Goal: Transaction & Acquisition: Subscribe to service/newsletter

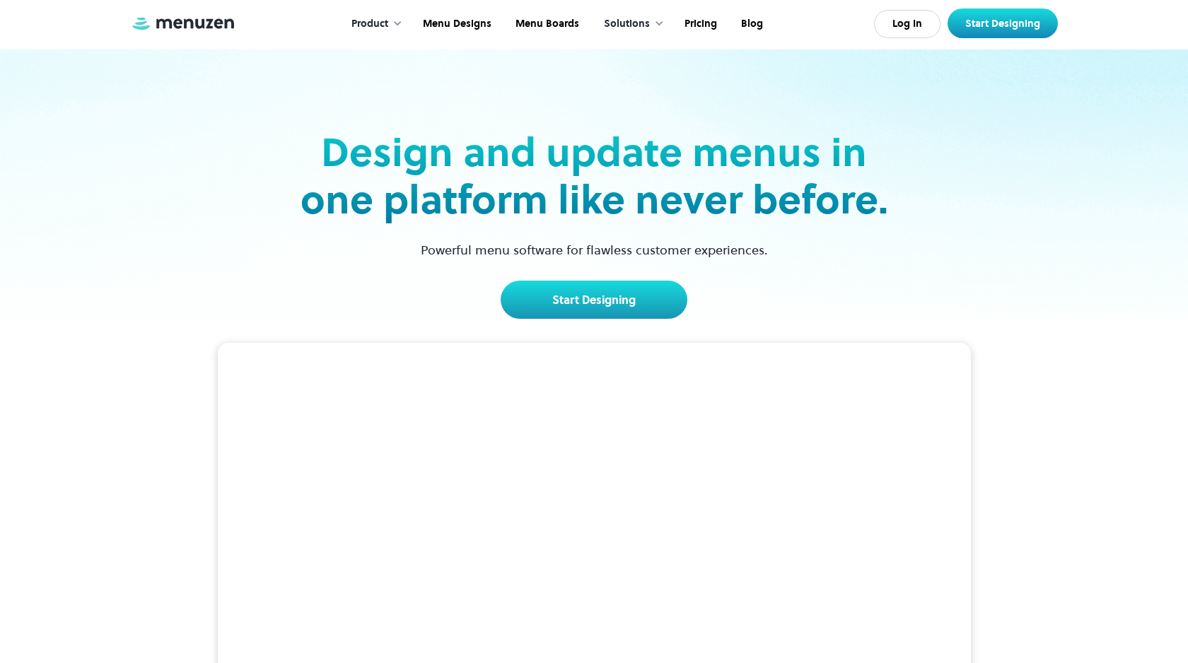
click at [168, 248] on div "Design and update menus in one platform like never before. Powerful menu softwa…" at bounding box center [594, 184] width 920 height 269
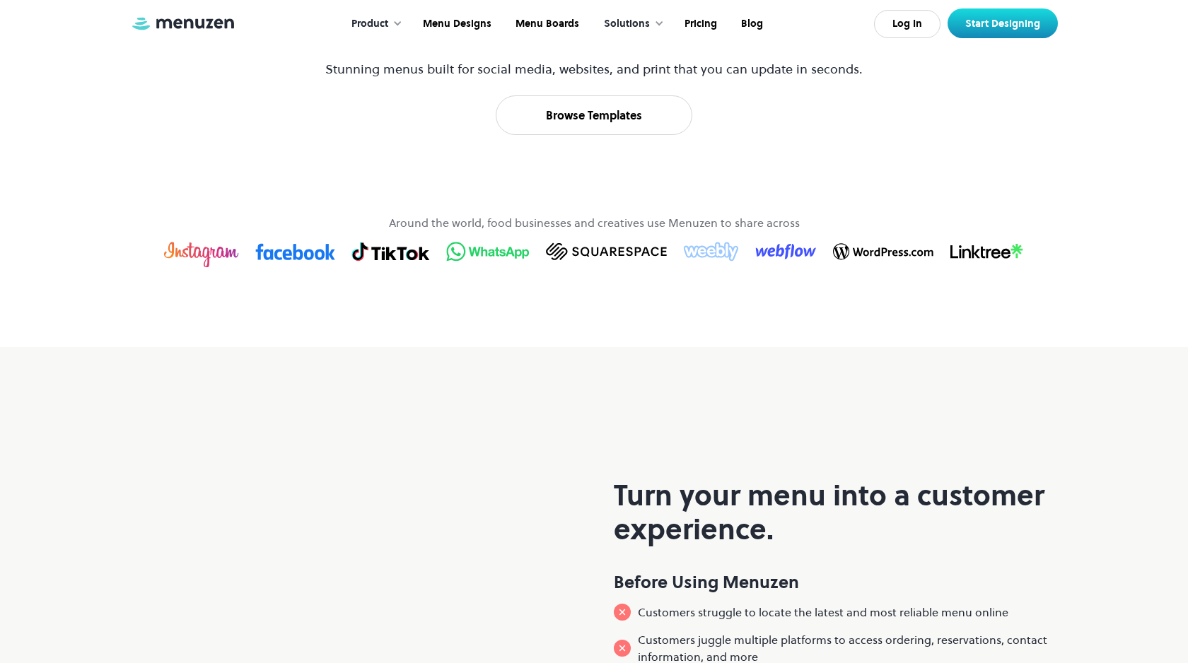
scroll to position [955, 0]
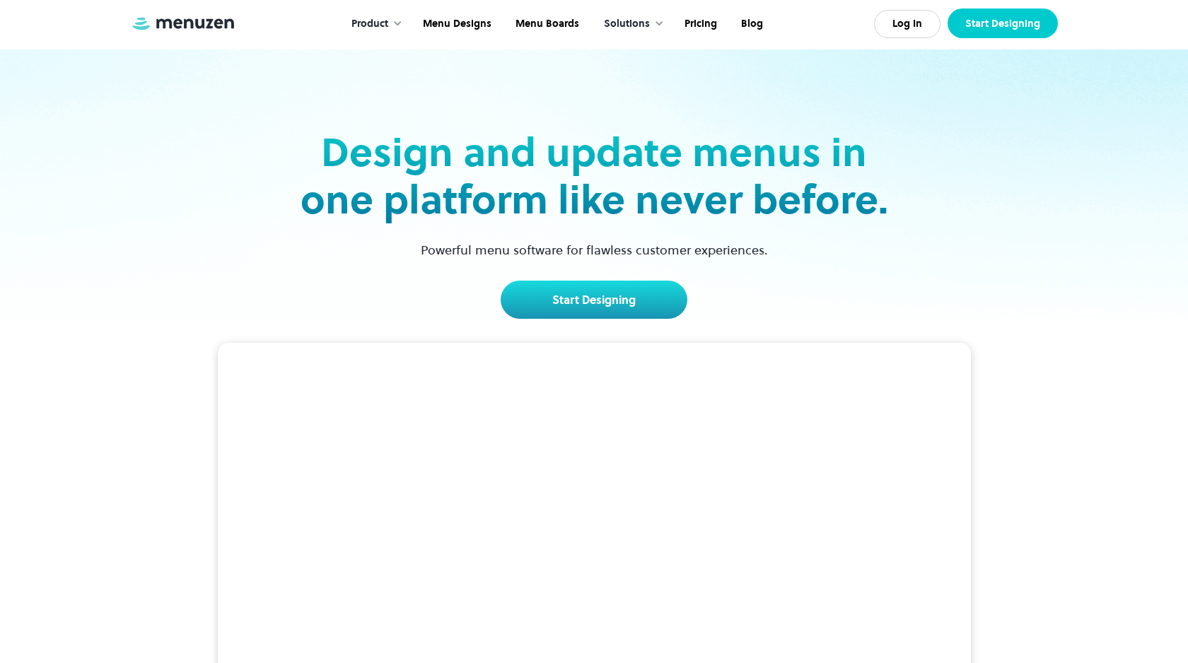
click at [972, 29] on link "Start Designing" at bounding box center [1003, 23] width 110 height 30
click at [930, 25] on link "Log In" at bounding box center [907, 24] width 66 height 28
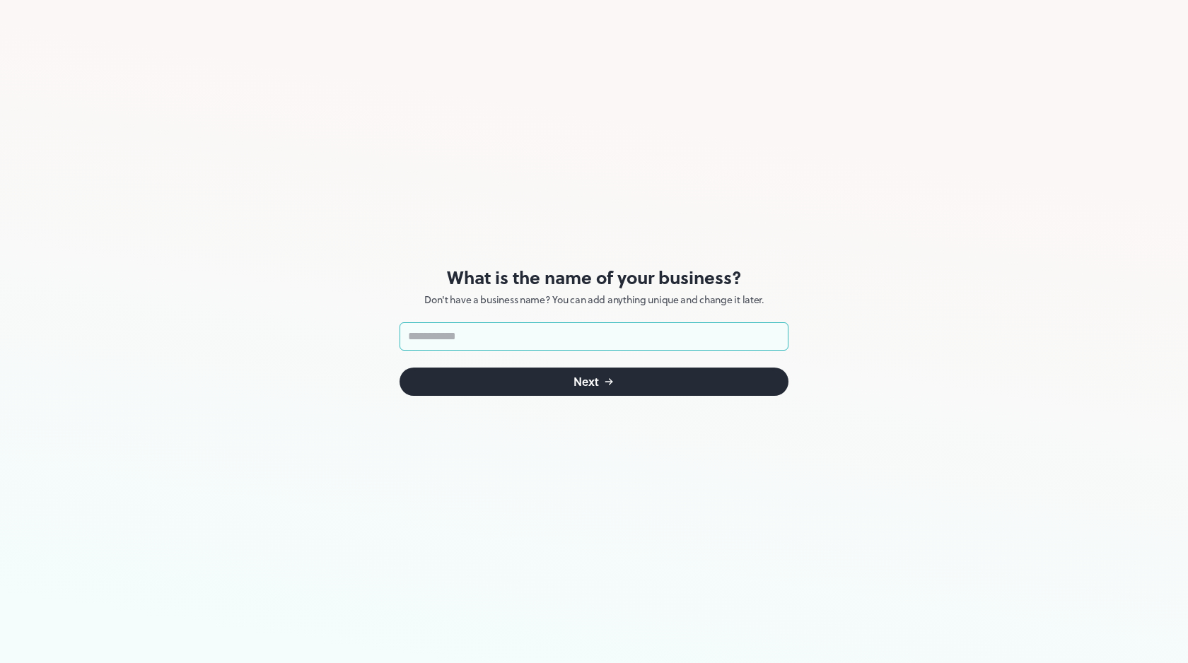
click at [670, 337] on input "text" at bounding box center [594, 337] width 389 height 28
type input "**********"
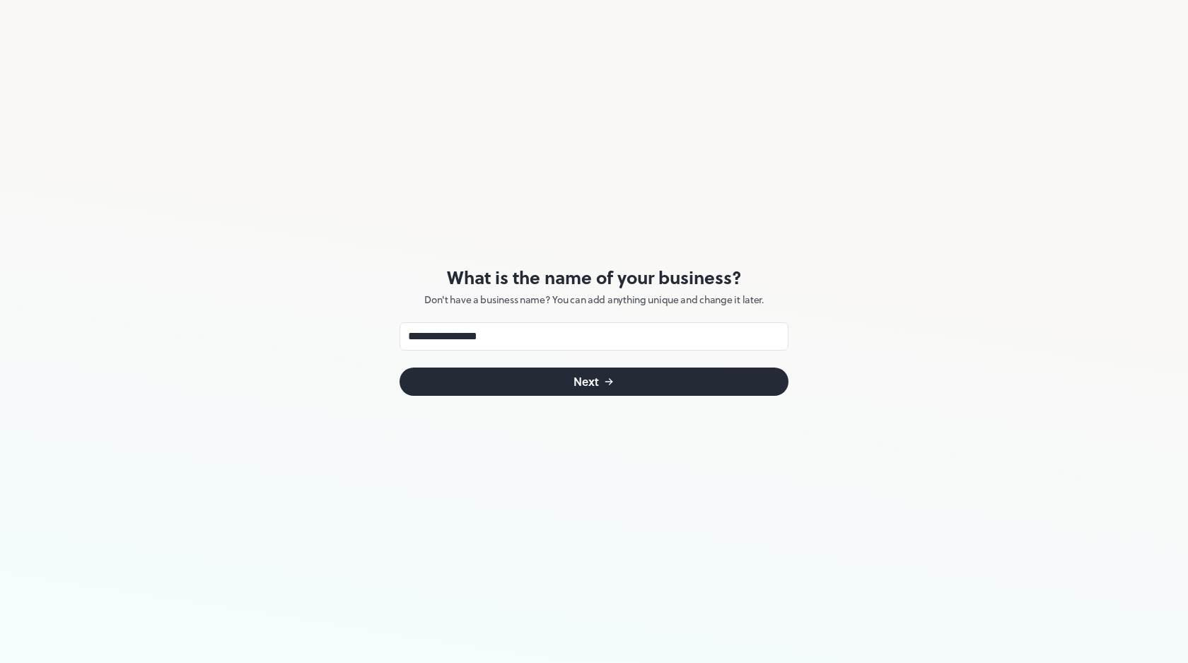
click at [627, 388] on button "Next" at bounding box center [594, 382] width 389 height 28
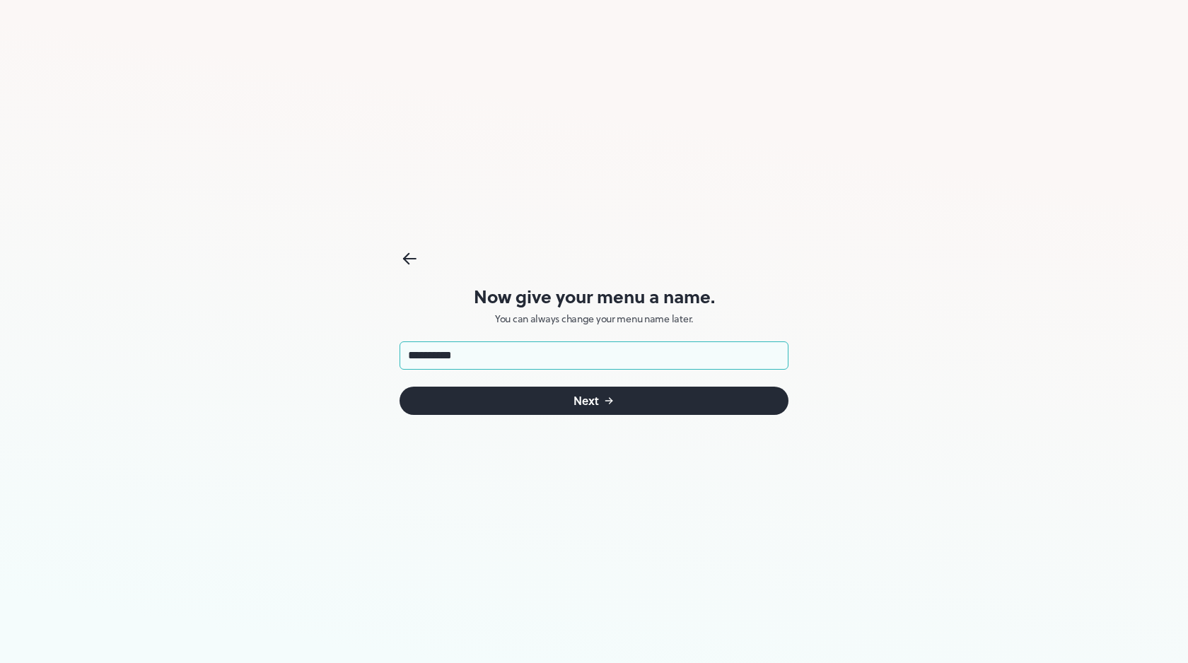
type input "**********"
click at [511, 400] on button "Next" at bounding box center [594, 401] width 389 height 28
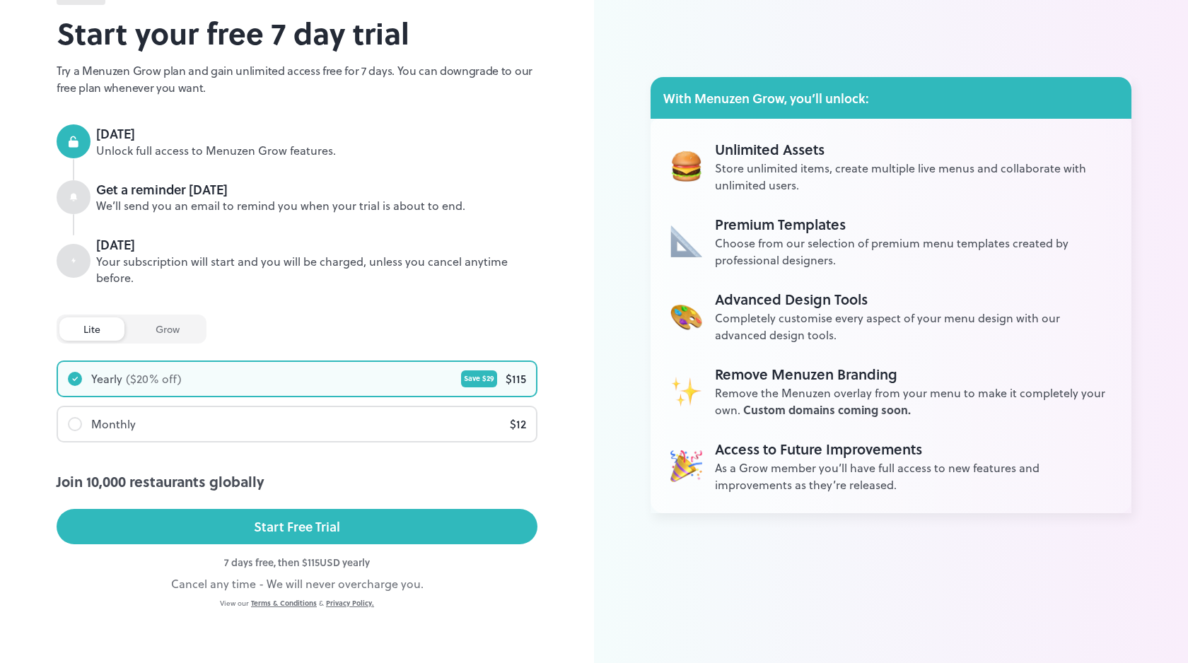
scroll to position [76, 0]
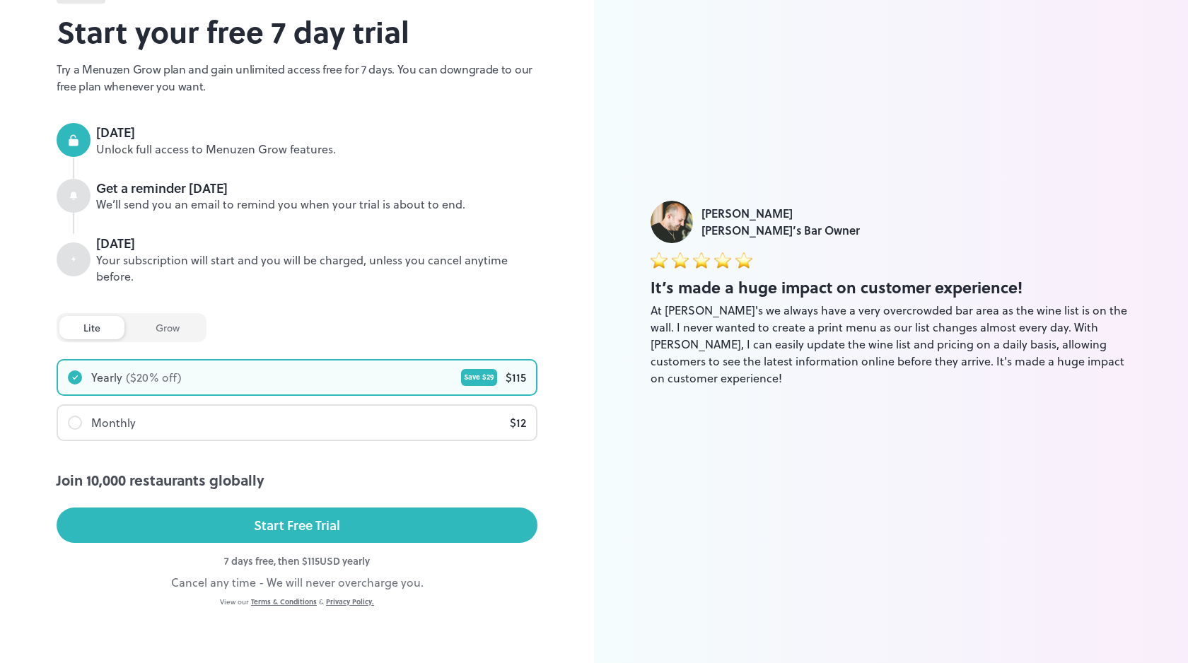
click at [579, 309] on div "lite Plan Start your free 7 day trial Try a Menuzen Grow plan and gain unlimite…" at bounding box center [297, 294] width 594 height 741
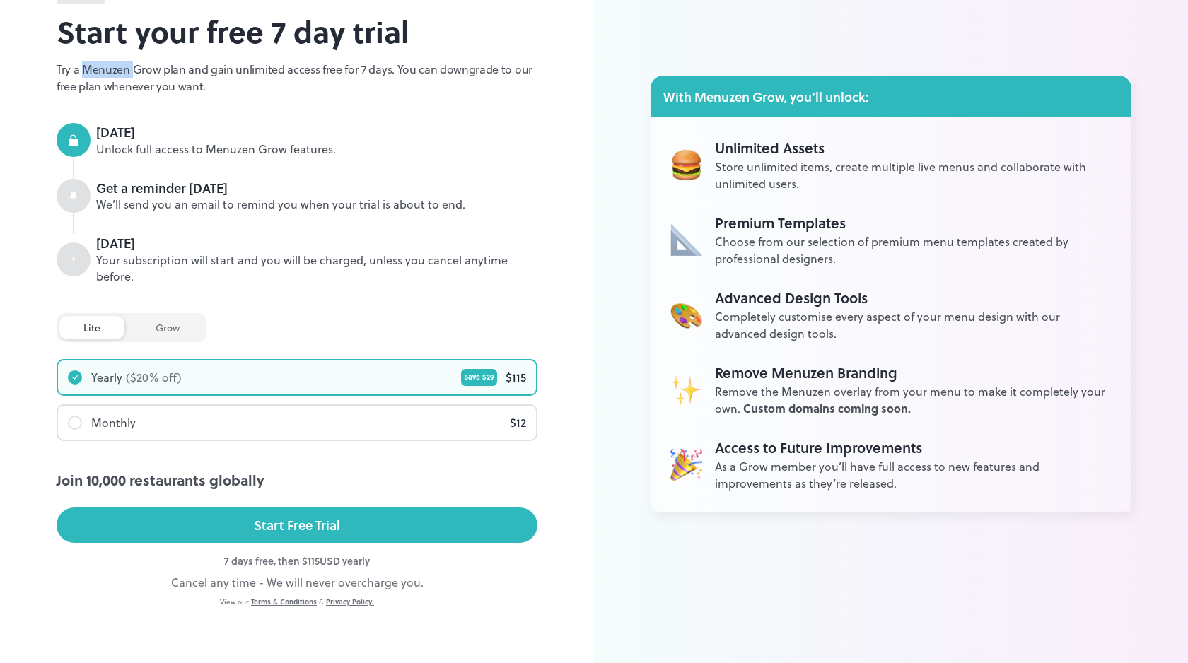
drag, startPoint x: 83, startPoint y: 69, endPoint x: 135, endPoint y: 70, distance: 51.6
click at [135, 70] on p "Try a Menuzen Grow plan and gain unlimited access free for 7 days. You can down…" at bounding box center [297, 78] width 481 height 34
copy p "Menuzen"
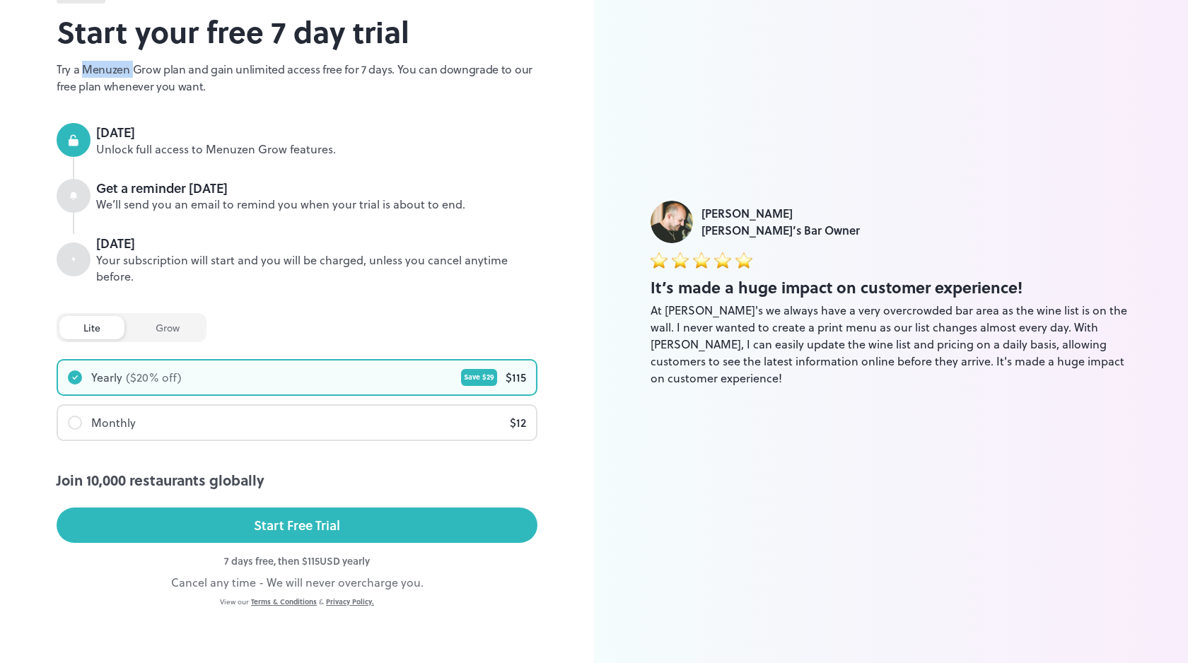
click at [767, 53] on div "Luke Foyle Juanita’s Bar Owner It’s made a huge impact on customer experience! …" at bounding box center [891, 294] width 594 height 741
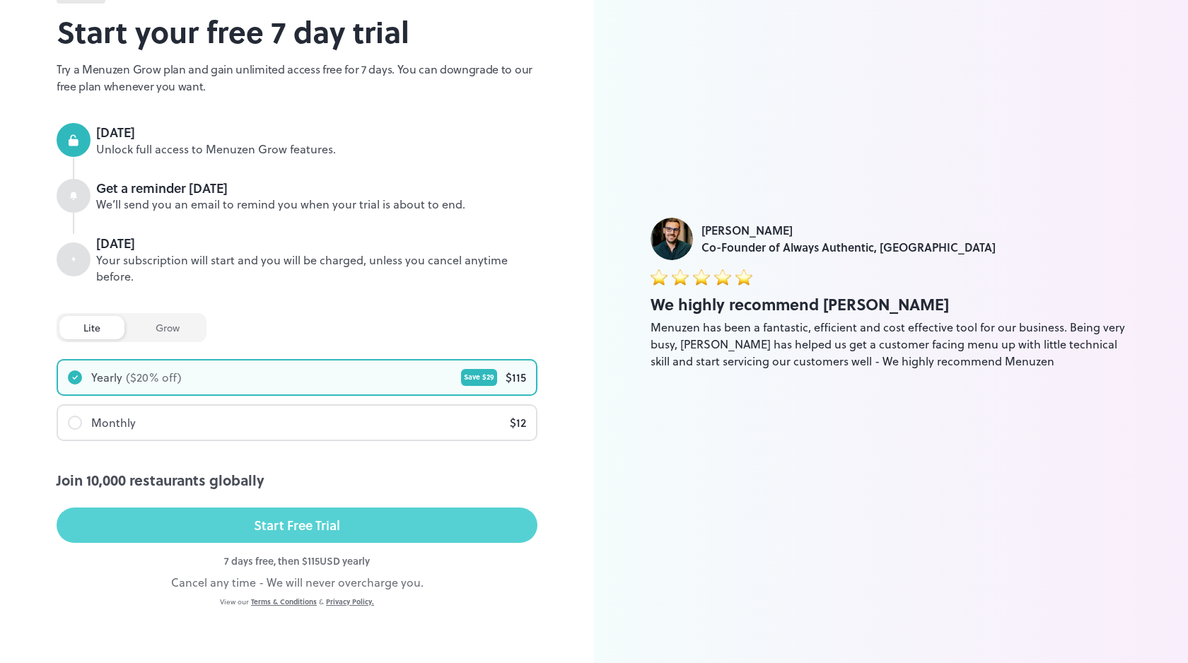
click at [374, 530] on button "Start Free Trial" at bounding box center [297, 525] width 481 height 35
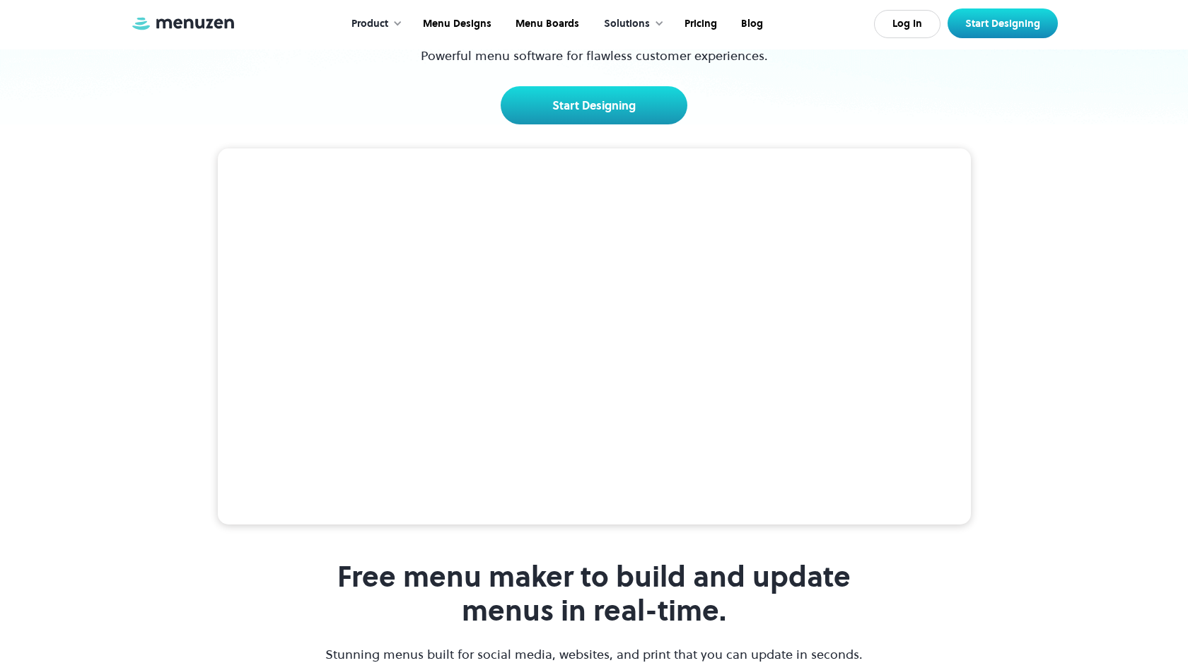
scroll to position [297, 0]
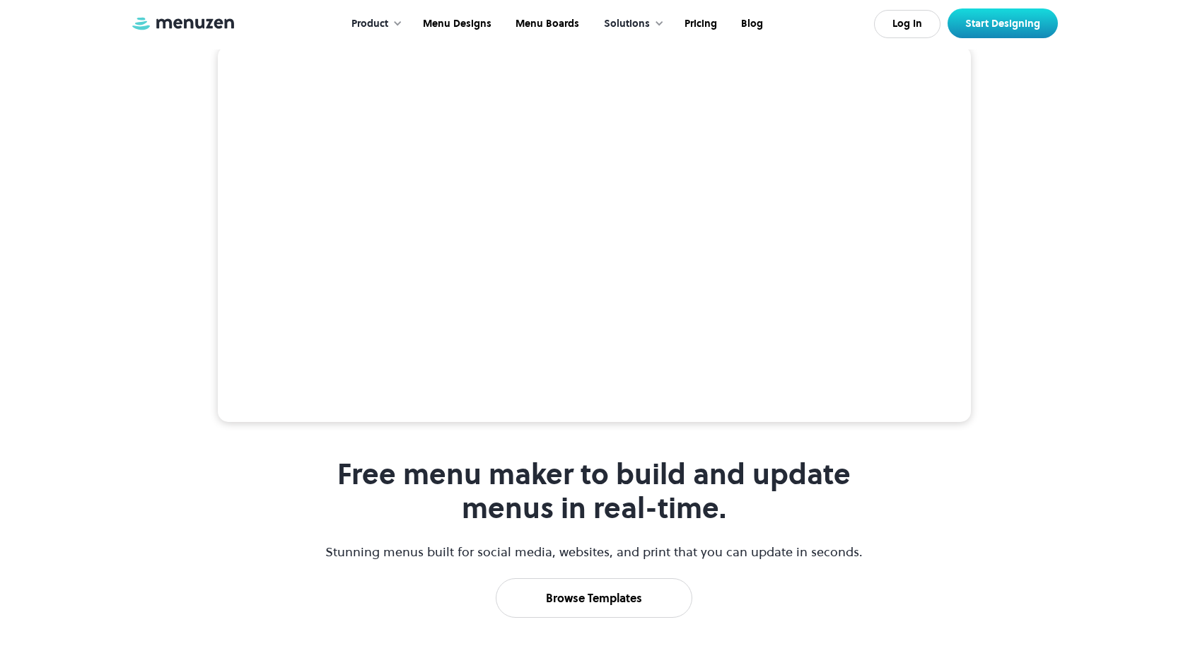
click at [397, 28] on div at bounding box center [398, 23] width 10 height 10
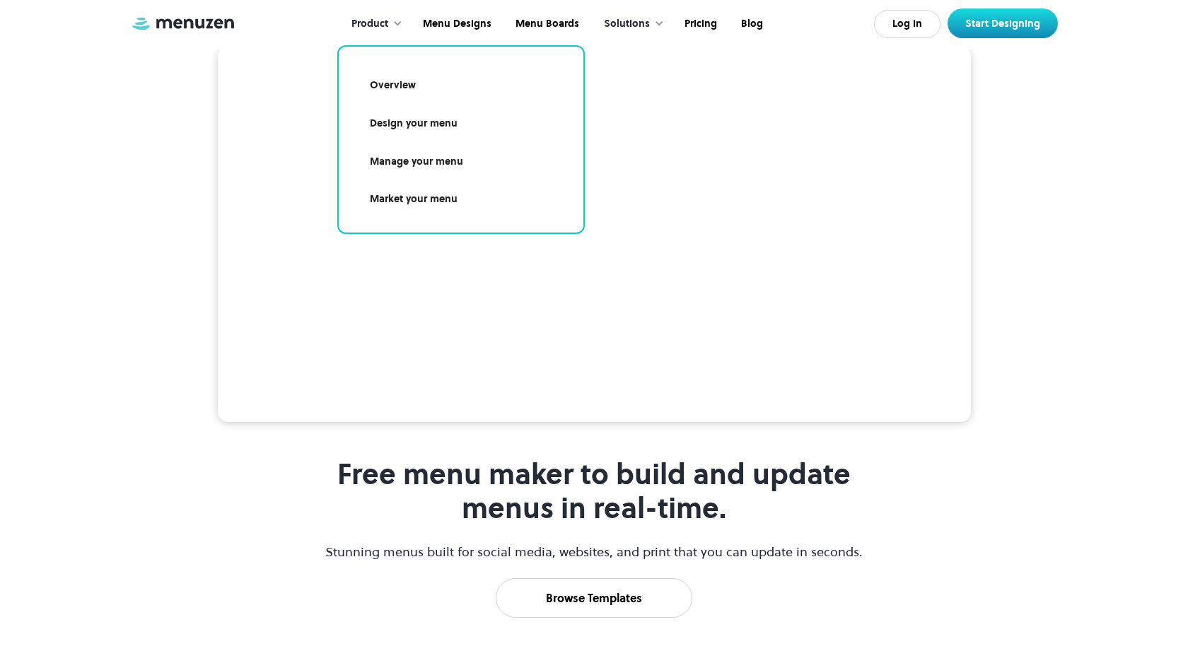
click at [427, 88] on link "Overview" at bounding box center [461, 85] width 211 height 33
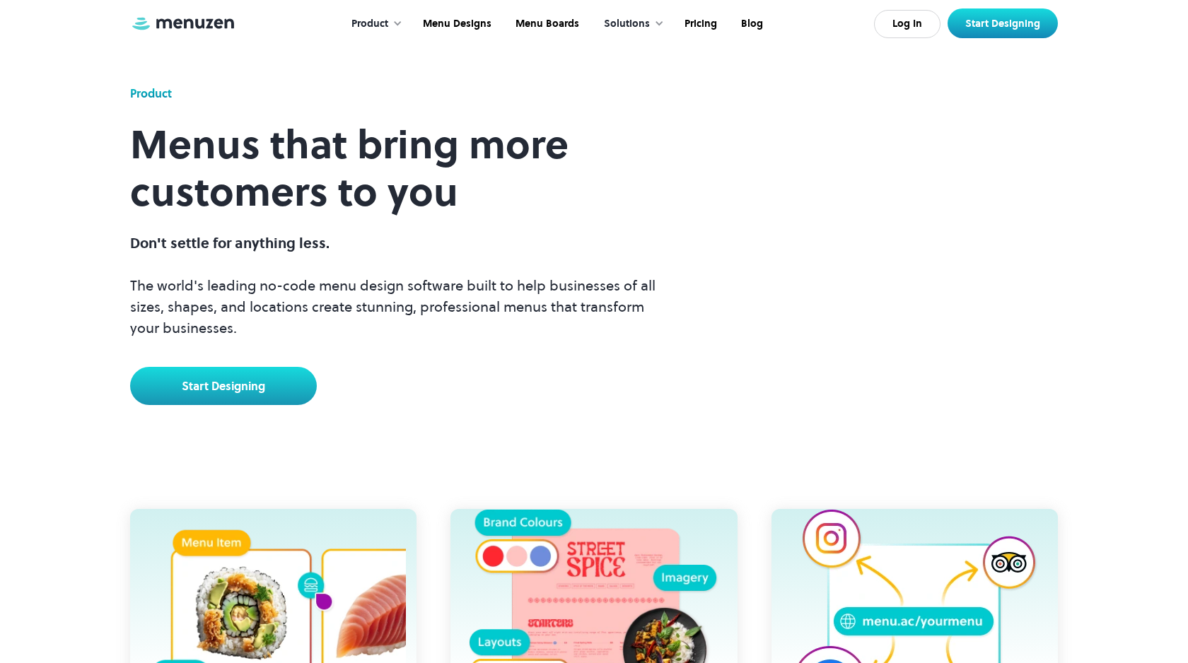
click at [631, 28] on div "Solutions" at bounding box center [627, 24] width 46 height 16
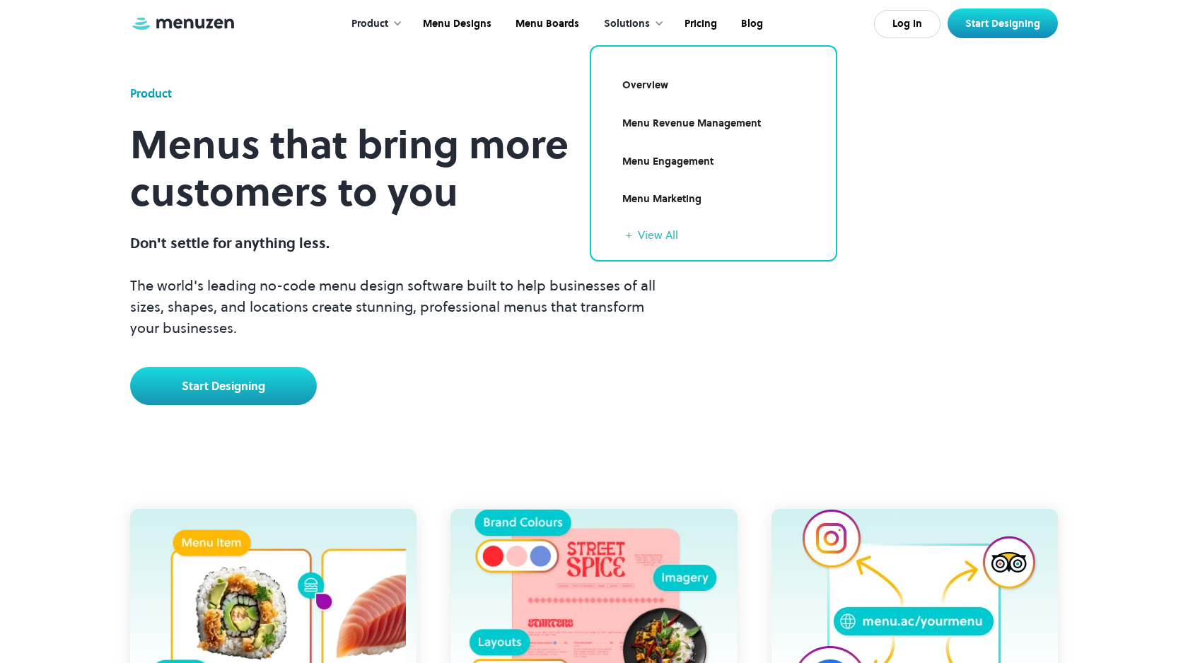
click at [889, 264] on div "Product Menus that bring more customers to you Don't settle for anything less. …" at bounding box center [594, 245] width 928 height 320
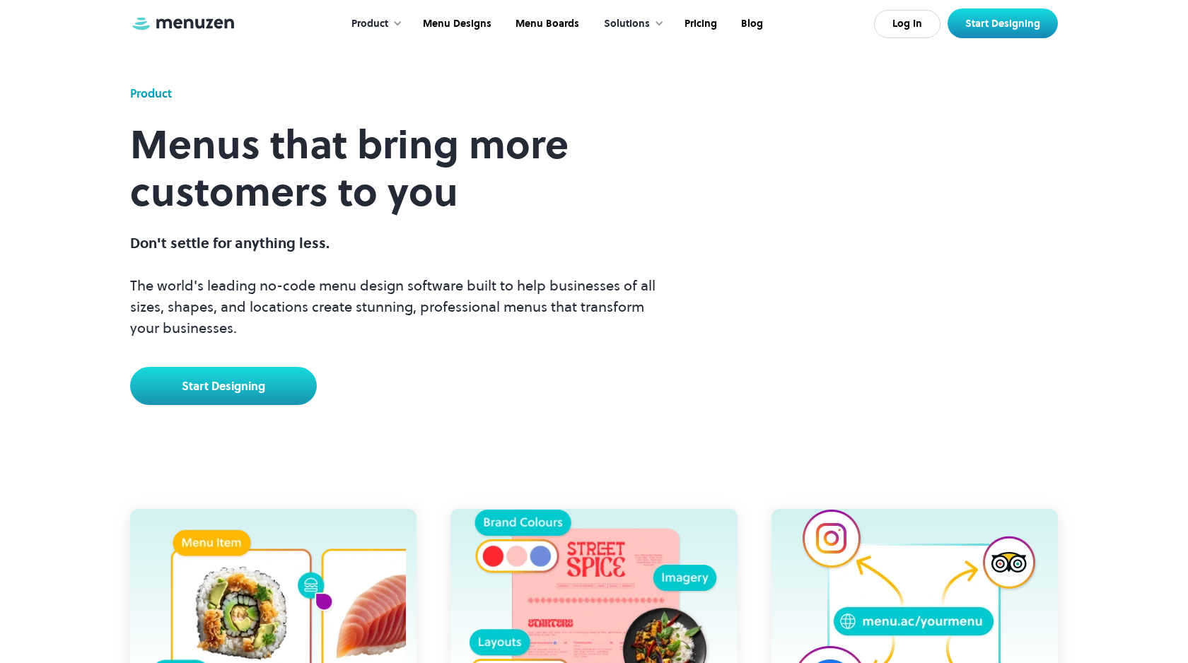
click at [795, 171] on div "Product Menus that bring more customers to you Don't settle for anything less. …" at bounding box center [594, 245] width 928 height 320
click at [388, 22] on div "Product" at bounding box center [370, 24] width 37 height 16
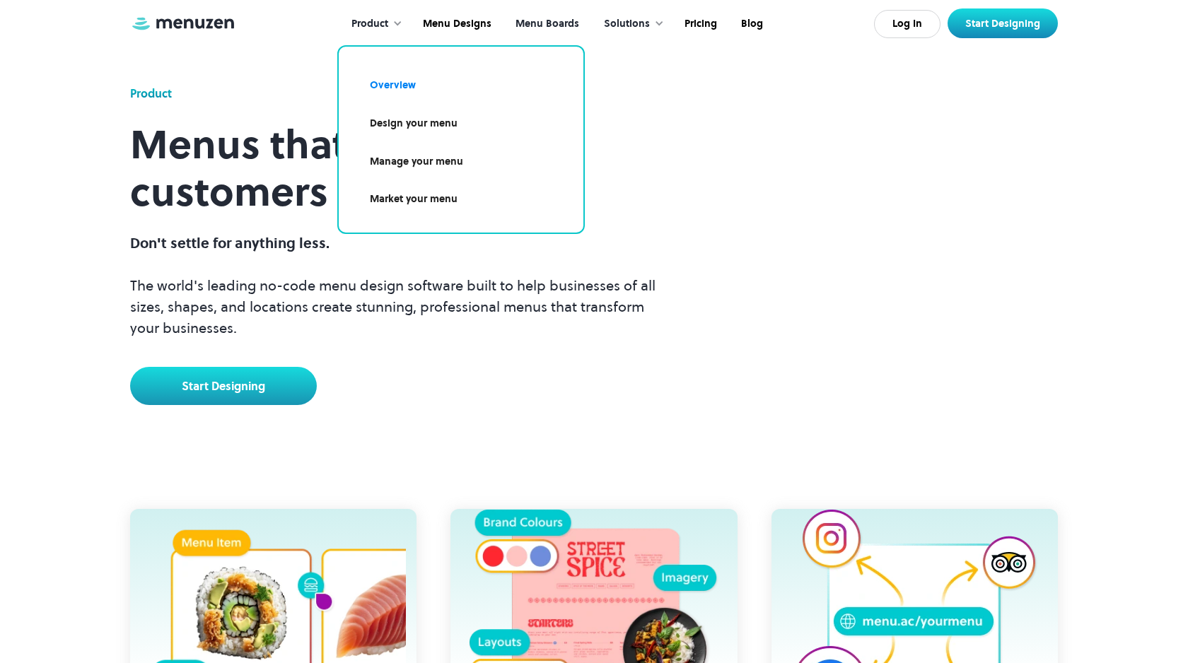
click at [560, 25] on link "Menu Boards" at bounding box center [546, 24] width 88 height 44
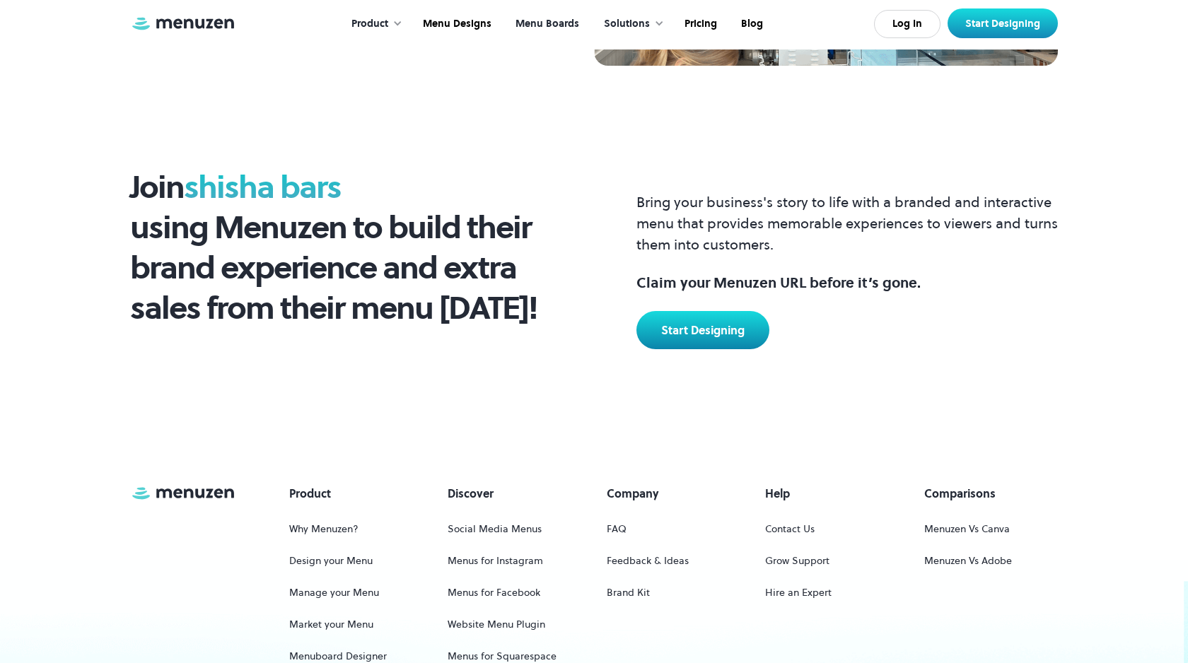
scroll to position [1977, 0]
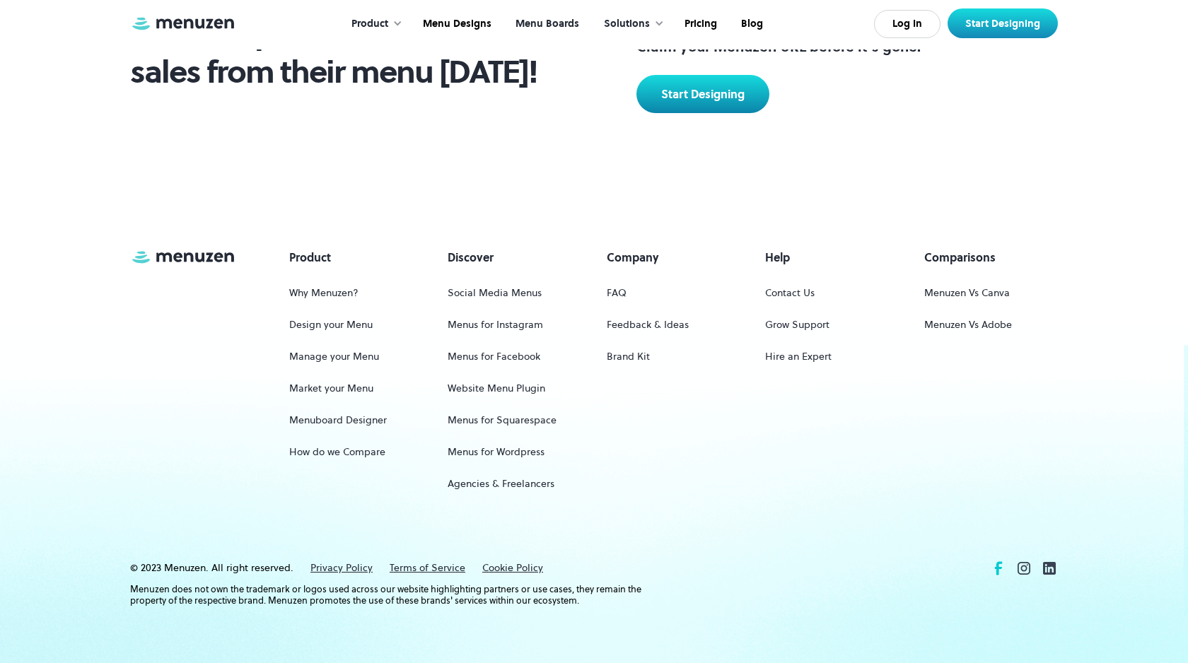
click at [997, 567] on icon at bounding box center [999, 568] width 8 height 13
click at [640, 25] on div "Solutions" at bounding box center [627, 24] width 46 height 16
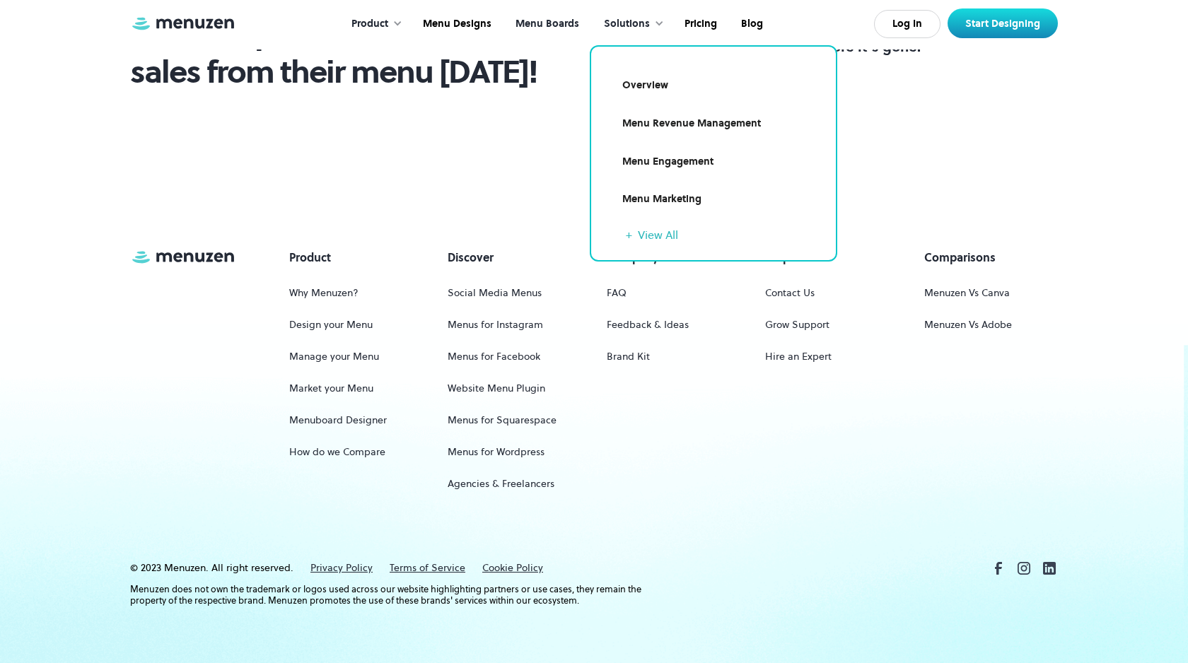
click at [699, 123] on link "Menu Revenue Management" at bounding box center [713, 124] width 211 height 33
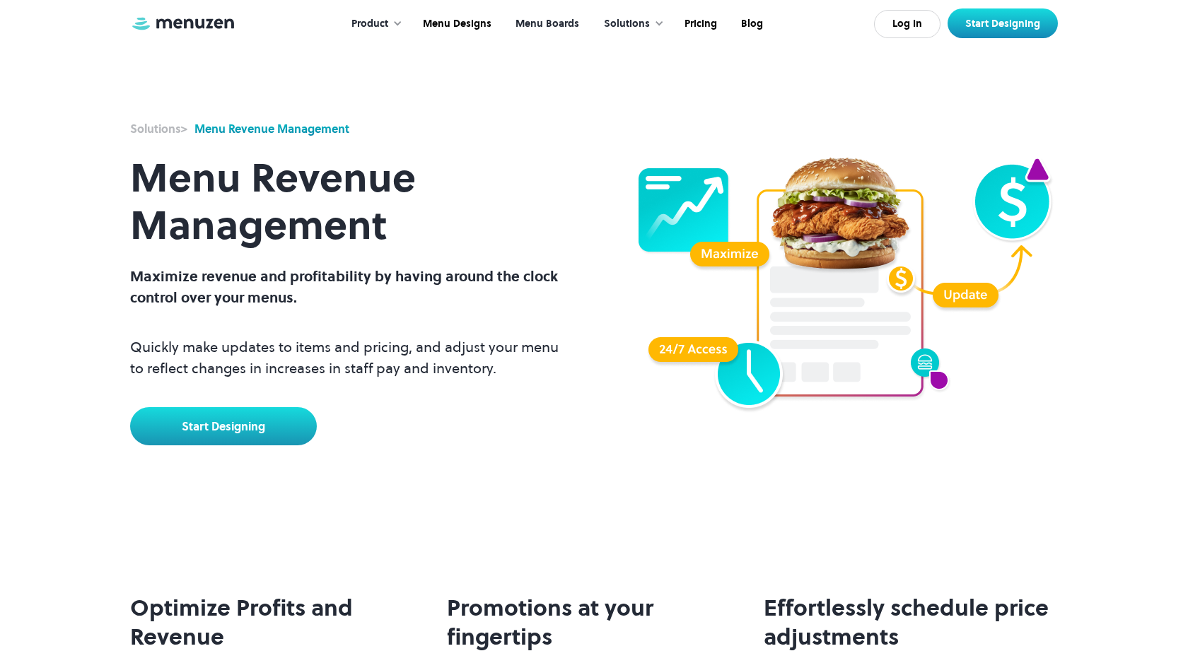
click at [567, 27] on link "Menu Boards" at bounding box center [546, 24] width 88 height 44
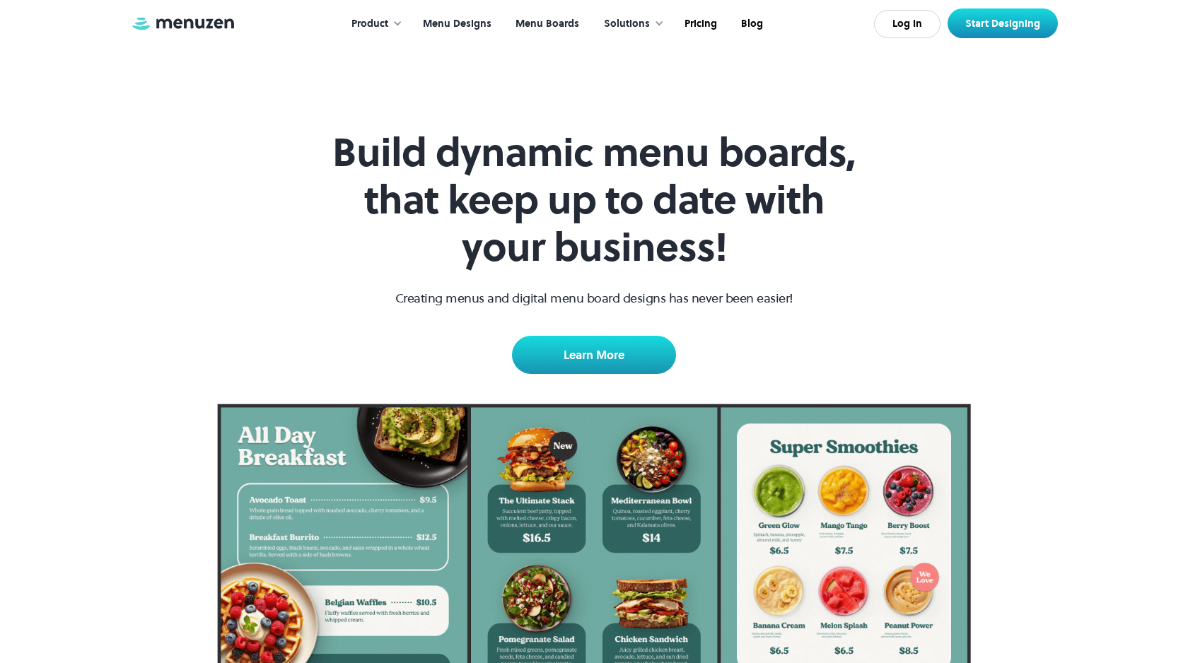
click at [465, 26] on link "Menu Designs" at bounding box center [456, 24] width 93 height 44
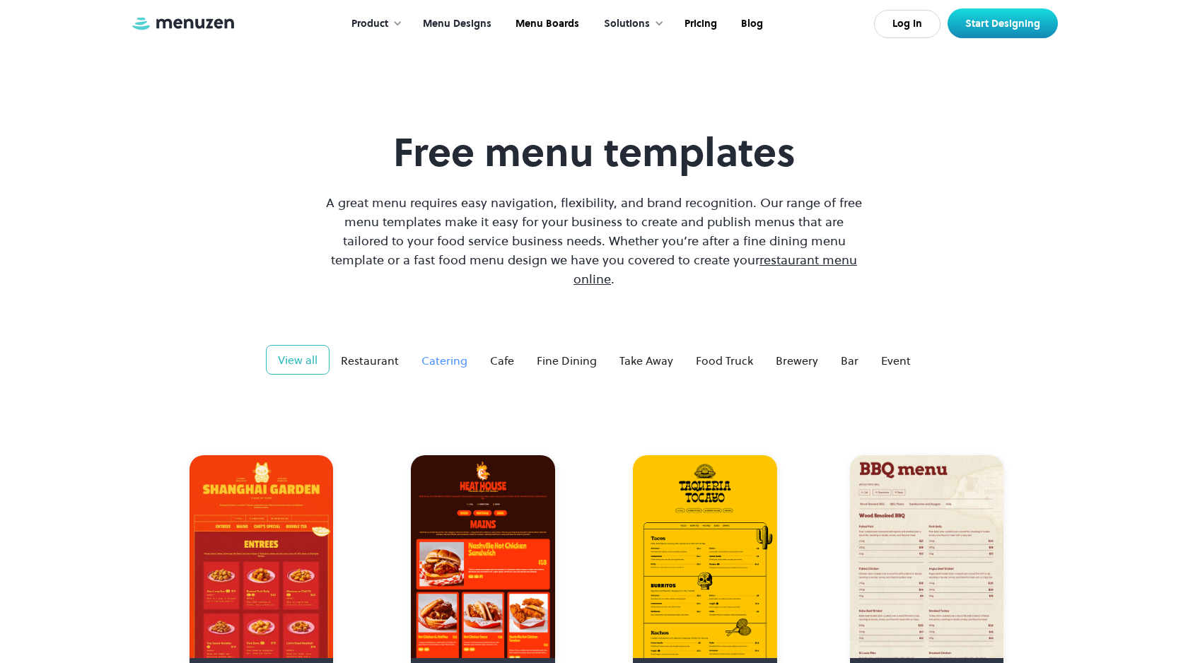
click at [435, 352] on div "Catering" at bounding box center [445, 360] width 46 height 17
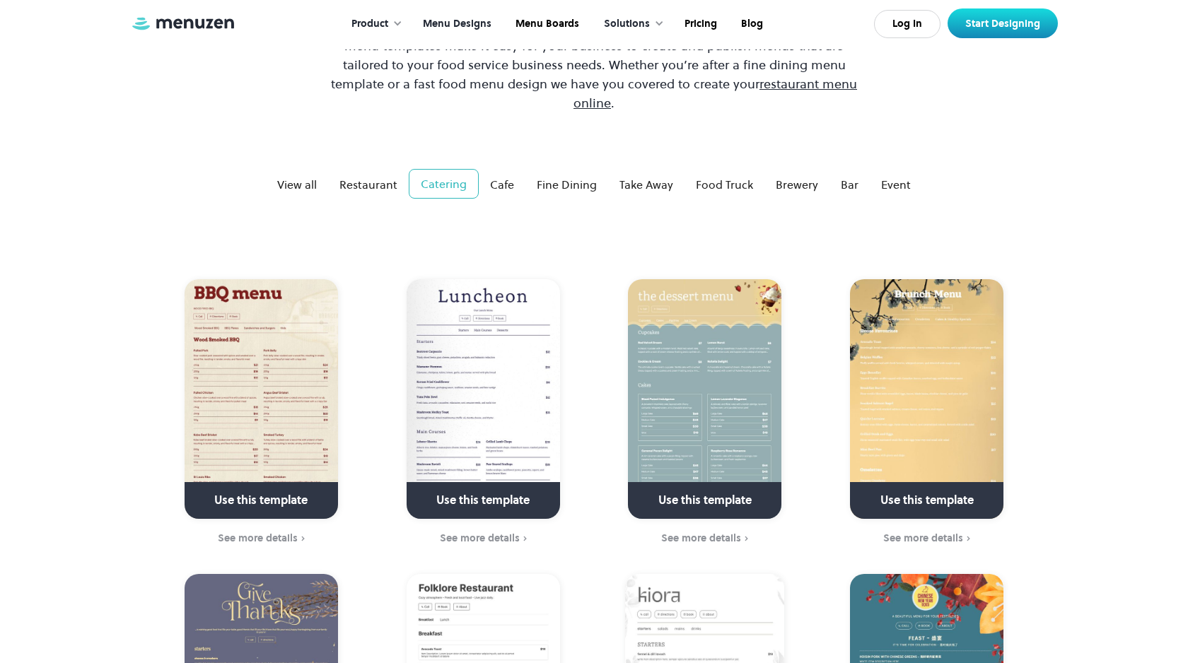
scroll to position [182, 0]
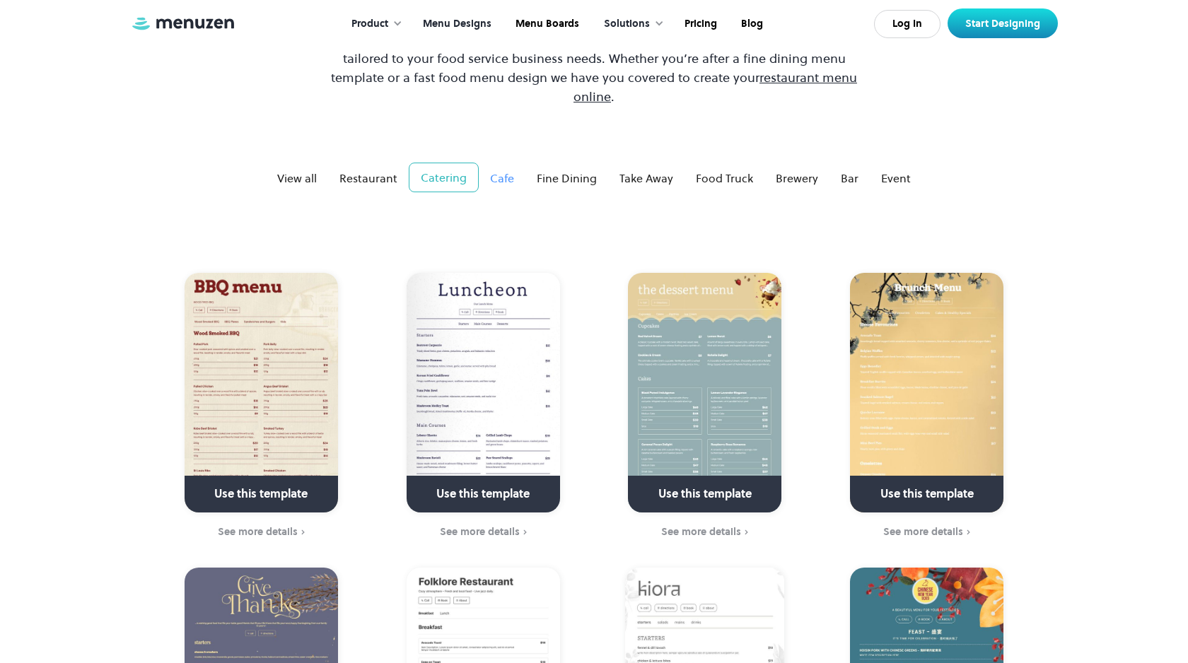
click at [508, 170] on div "Cafe" at bounding box center [502, 178] width 24 height 17
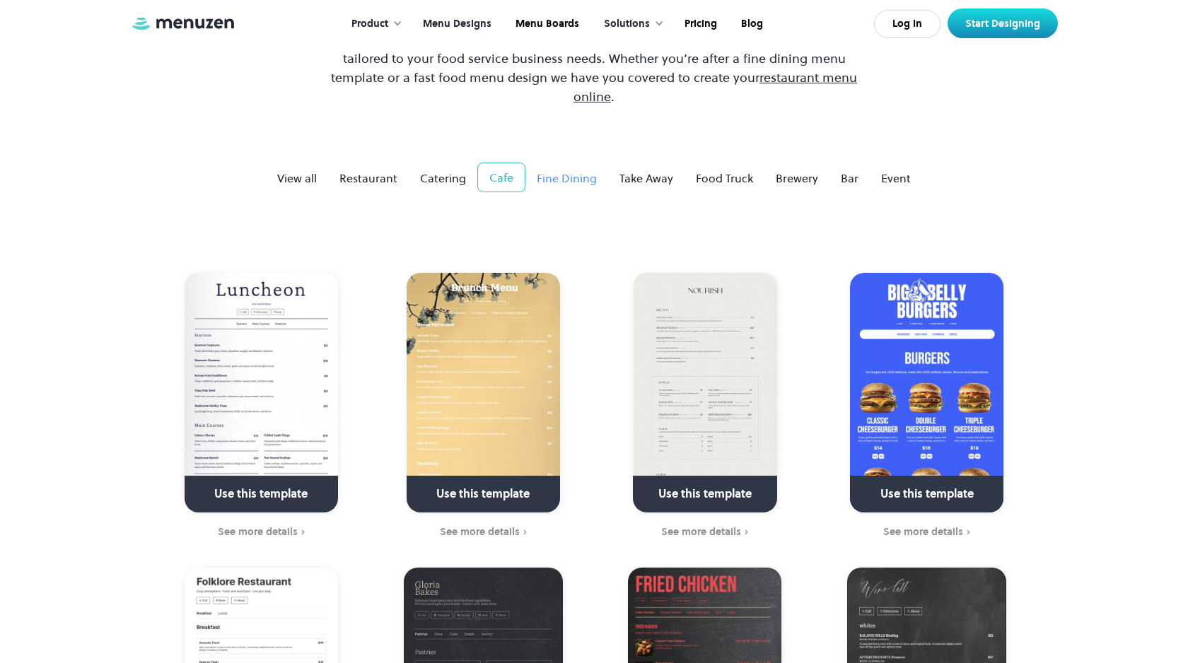
click at [566, 170] on div "Fine Dining" at bounding box center [567, 178] width 60 height 17
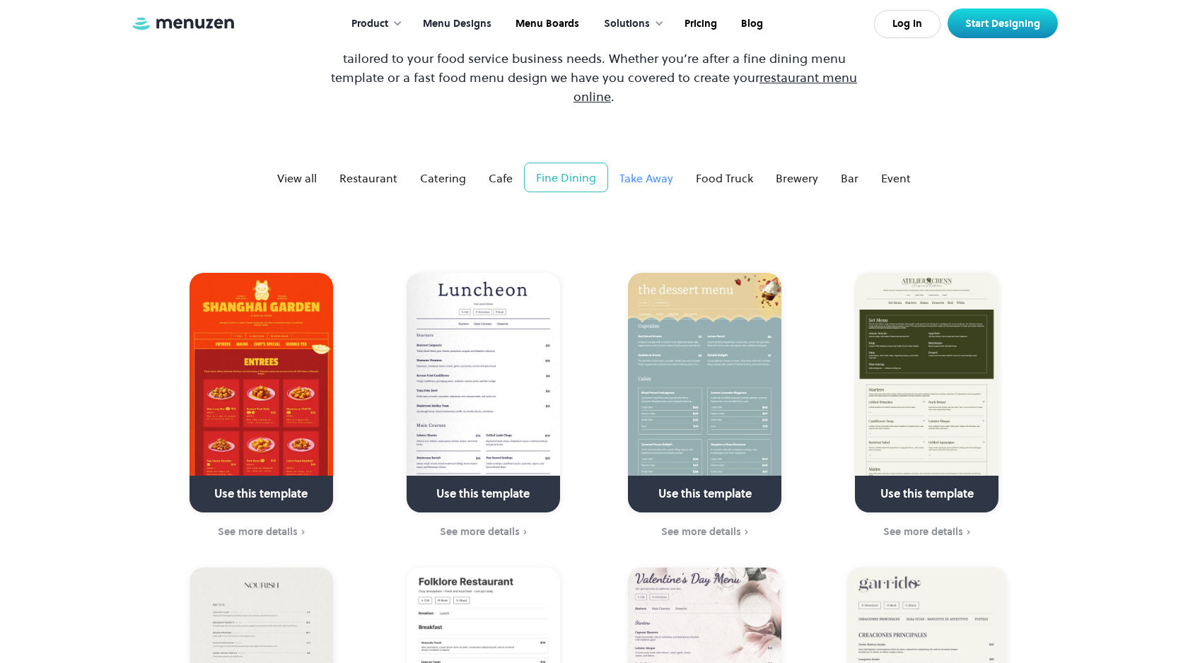
click at [639, 170] on div "Take Away" at bounding box center [647, 178] width 54 height 17
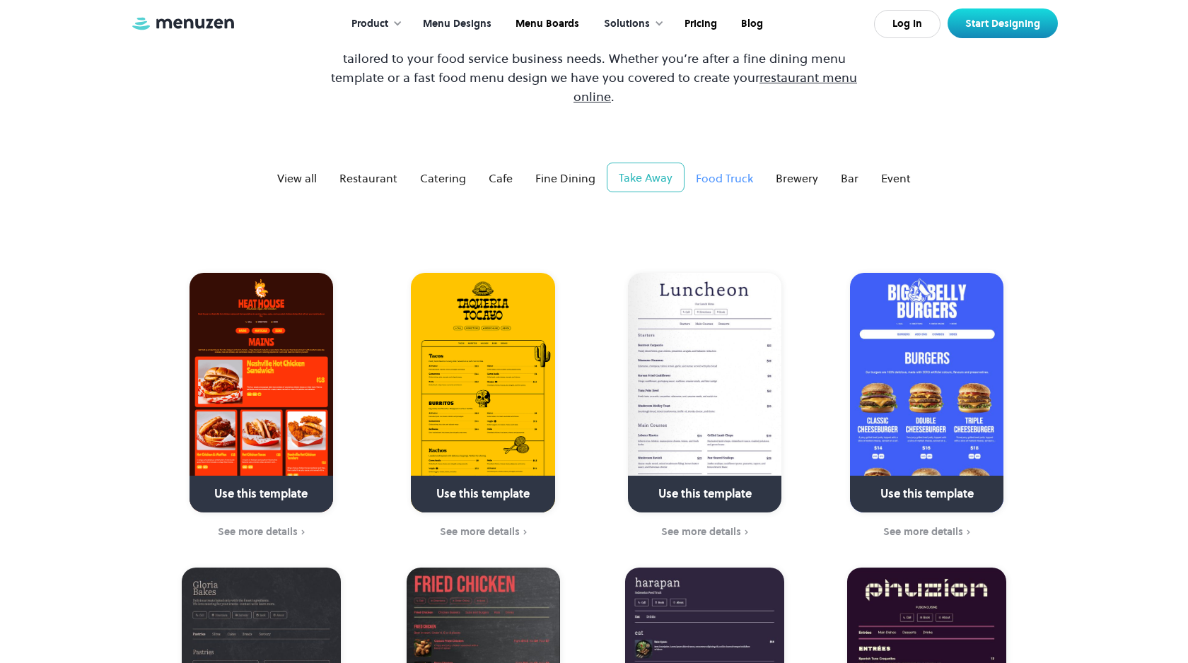
click at [728, 170] on div "Food Truck" at bounding box center [724, 178] width 57 height 17
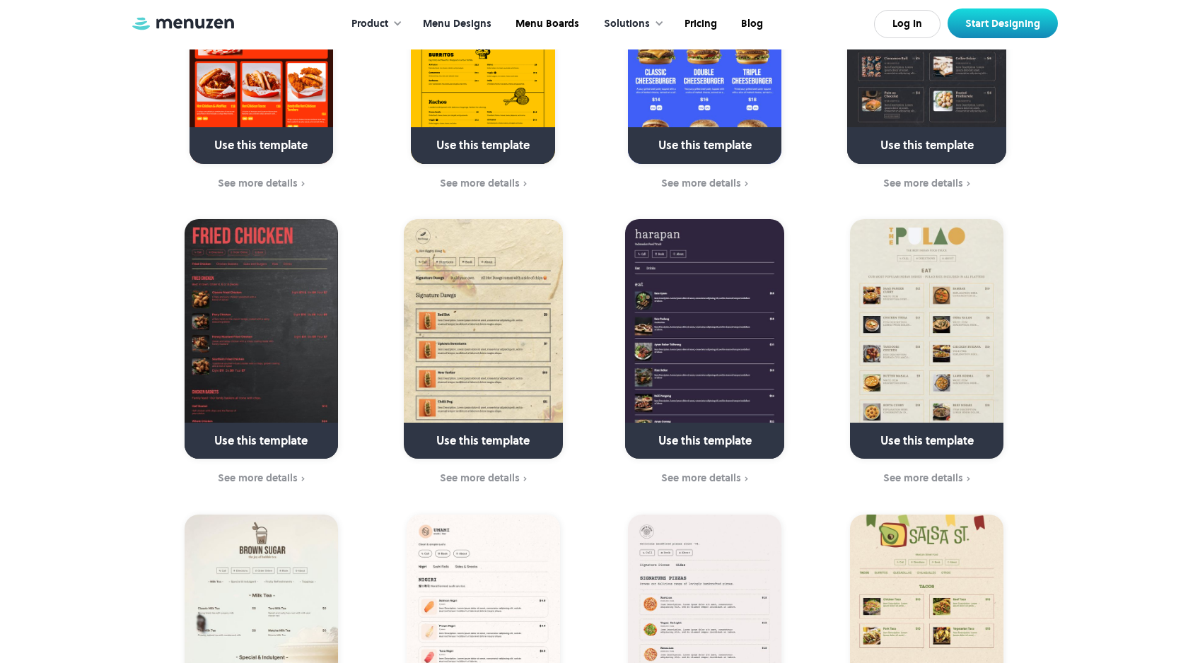
scroll to position [735, 0]
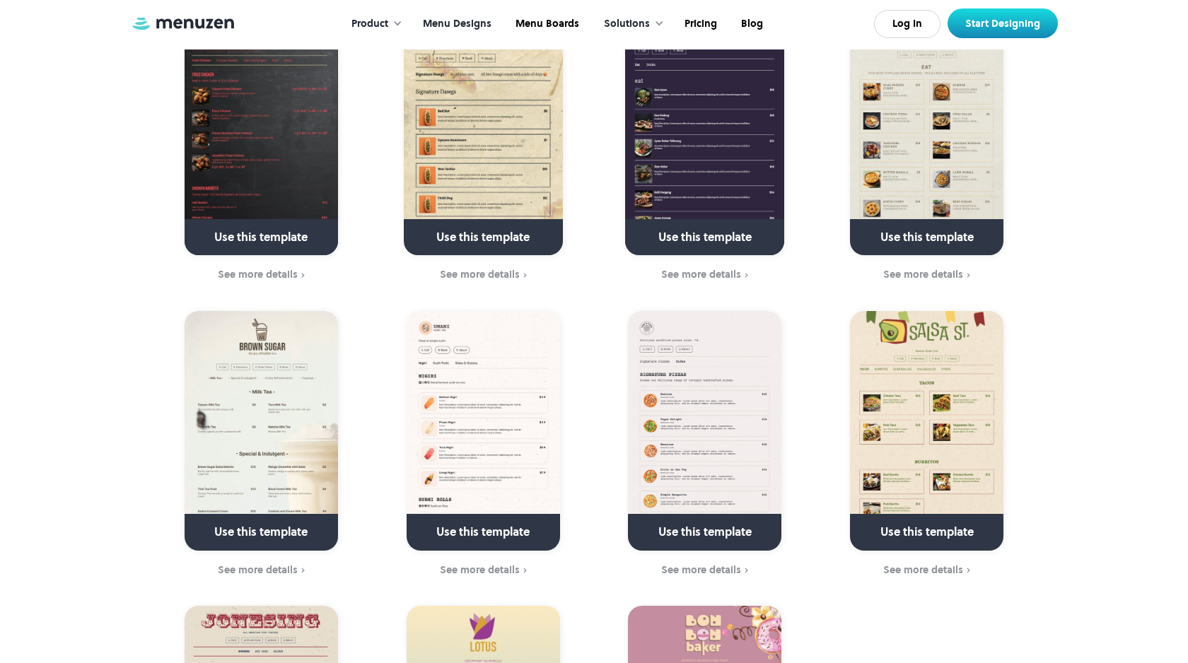
click at [701, 357] on img at bounding box center [704, 431] width 153 height 240
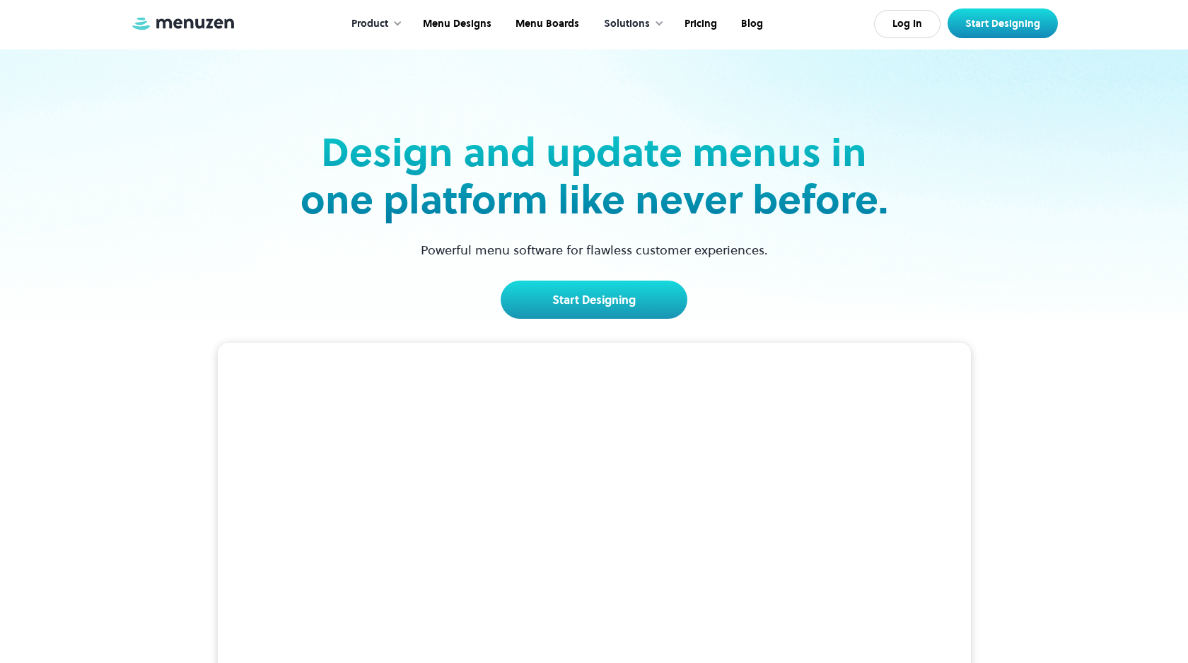
click at [362, 24] on div "Product" at bounding box center [370, 24] width 37 height 16
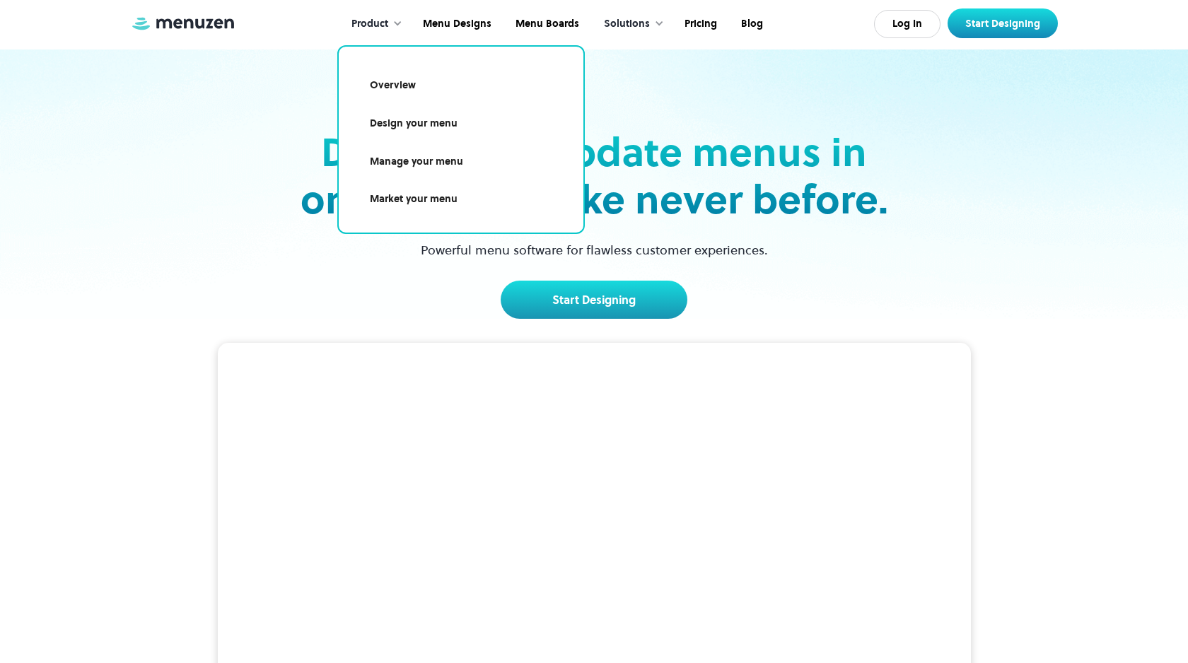
click at [934, 220] on div "Design and update menus in one platform like never before. Powerful menu softwa…" at bounding box center [594, 184] width 920 height 269
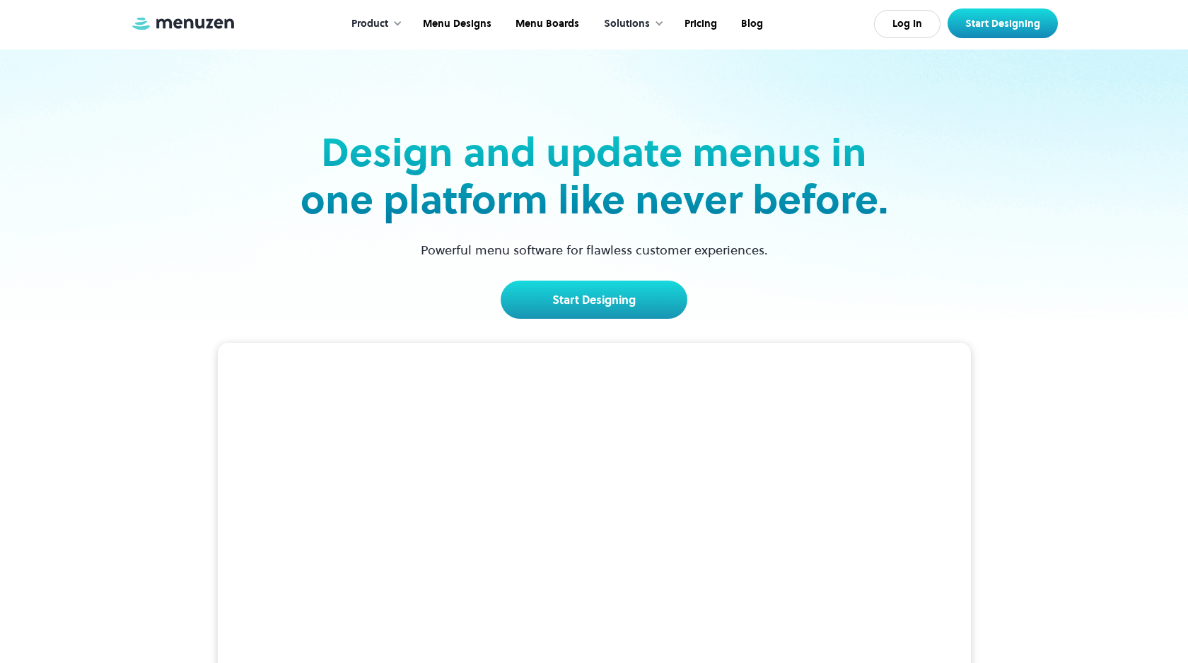
click at [630, 28] on div "Solutions" at bounding box center [627, 24] width 46 height 16
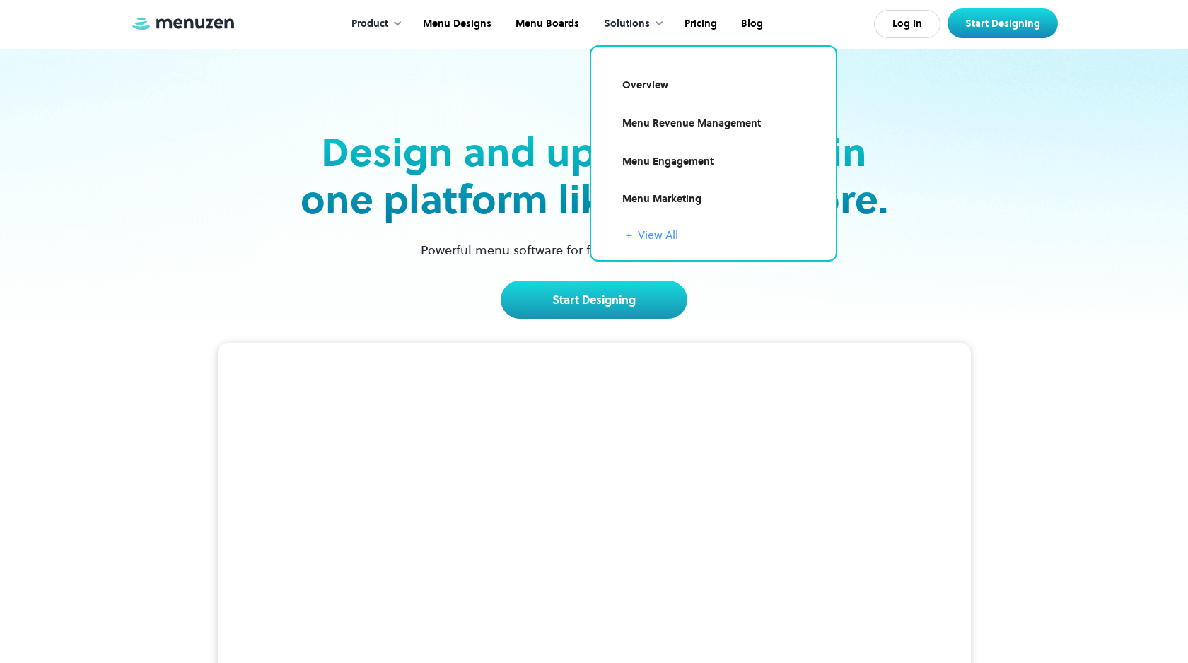
click at [647, 238] on link "+ View All" at bounding box center [722, 234] width 193 height 17
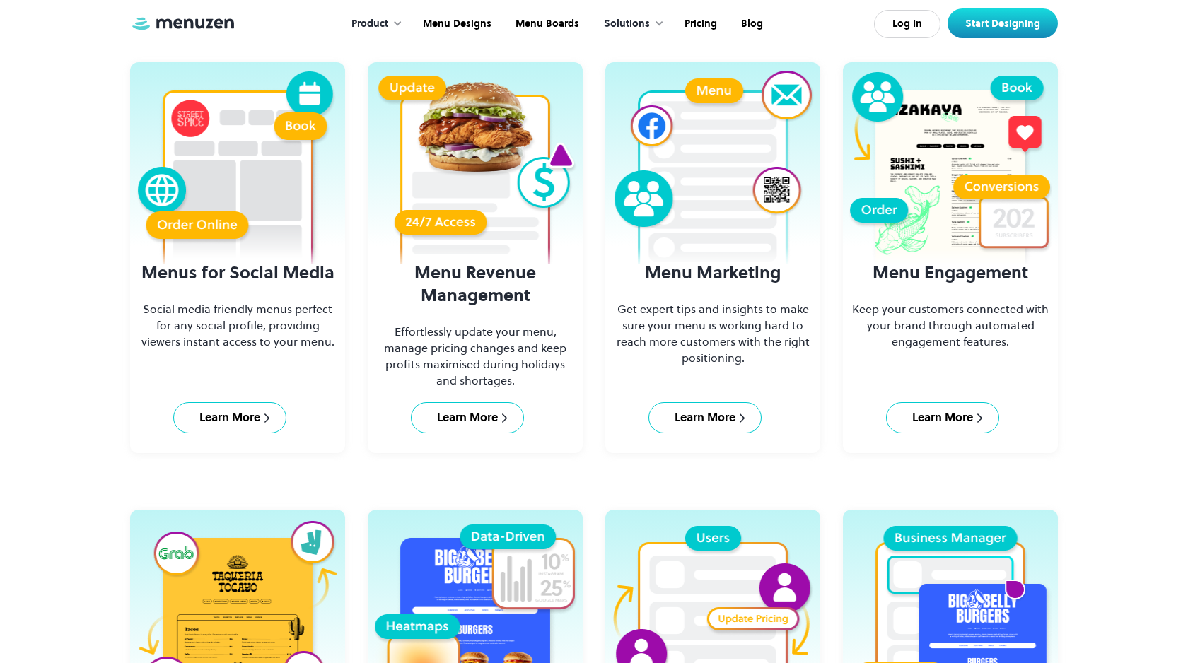
scroll to position [495, 0]
